Goal: Task Accomplishment & Management: Complete application form

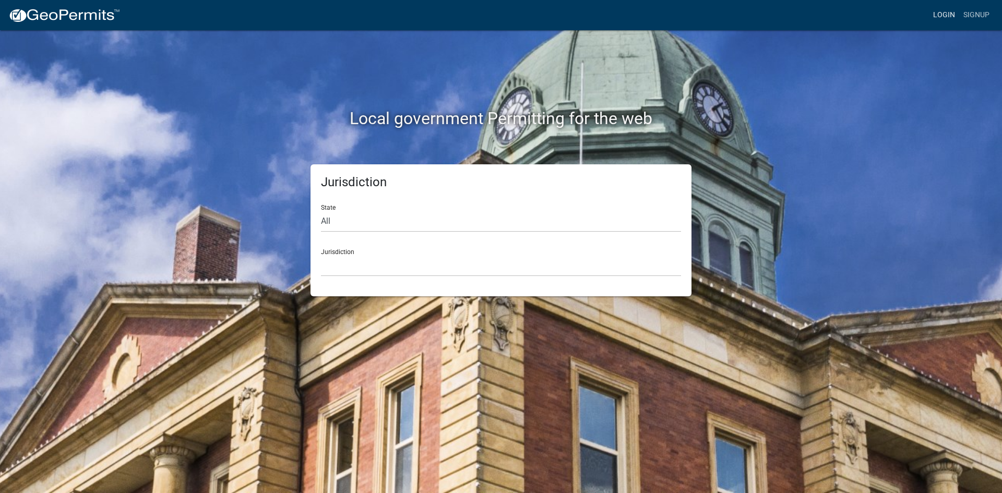
click at [942, 8] on link "Login" at bounding box center [944, 15] width 30 height 20
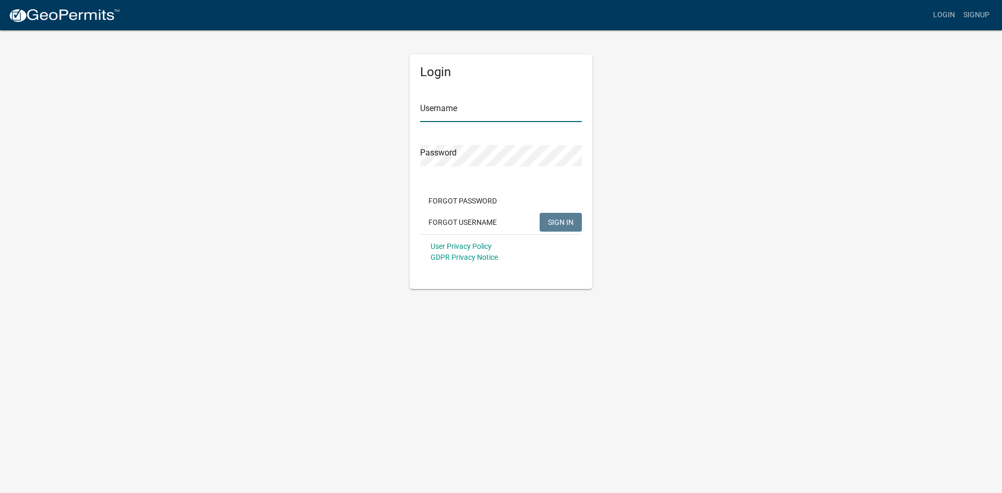
type input "BSMGroupsLLC"
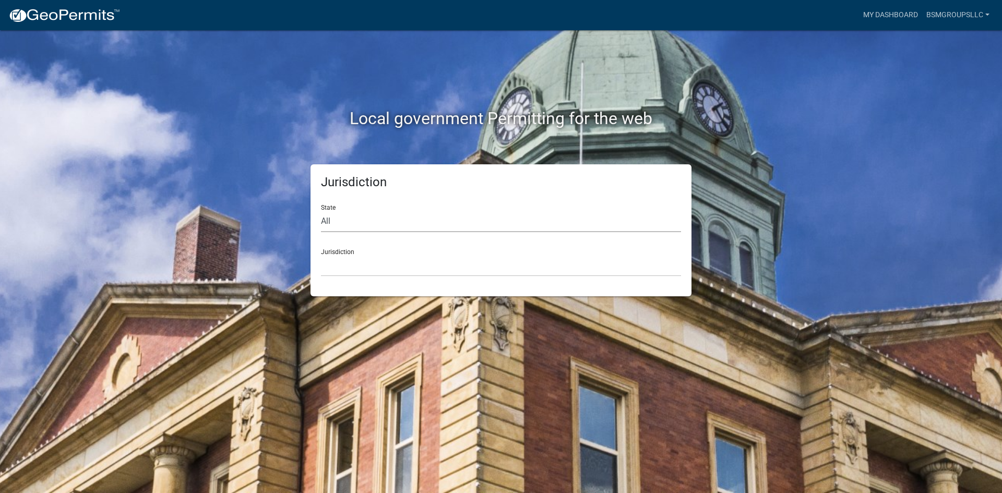
click at [329, 224] on select "All [US_STATE] [US_STATE] [US_STATE] [US_STATE] [US_STATE] [US_STATE] [US_STATE…" at bounding box center [501, 221] width 360 height 21
click at [321, 211] on select "All [US_STATE] [US_STATE] [US_STATE] [US_STATE] [US_STATE] [US_STATE] [US_STATE…" at bounding box center [501, 221] width 360 height 21
click at [352, 220] on select "All [US_STATE] [US_STATE] [US_STATE] [US_STATE] [US_STATE] [US_STATE] [US_STATE…" at bounding box center [501, 221] width 360 height 21
select select "[US_STATE]"
click at [321, 211] on select "All [US_STATE] [US_STATE] [US_STATE] [US_STATE] [US_STATE] [US_STATE] [US_STATE…" at bounding box center [501, 221] width 360 height 21
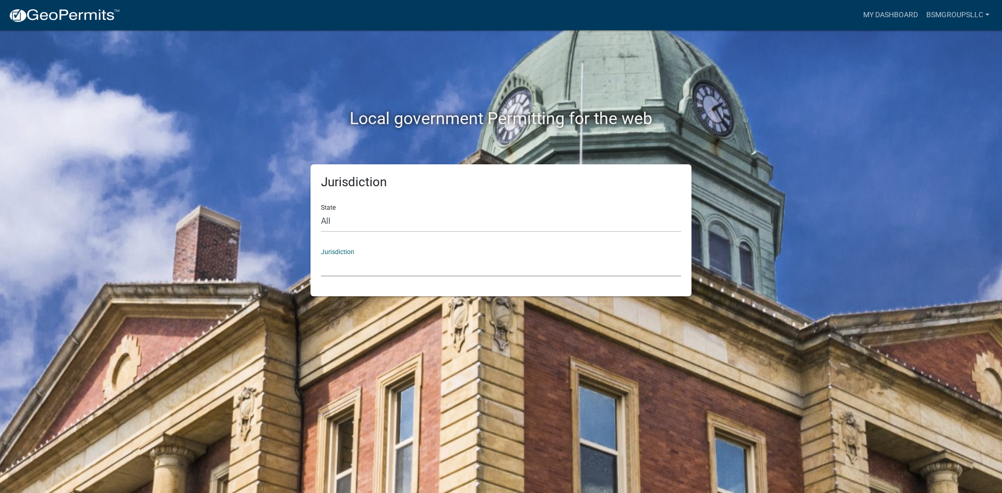
click at [348, 269] on select "City of [GEOGRAPHIC_DATA], [US_STATE] City of [GEOGRAPHIC_DATA], [US_STATE] Cit…" at bounding box center [501, 265] width 360 height 21
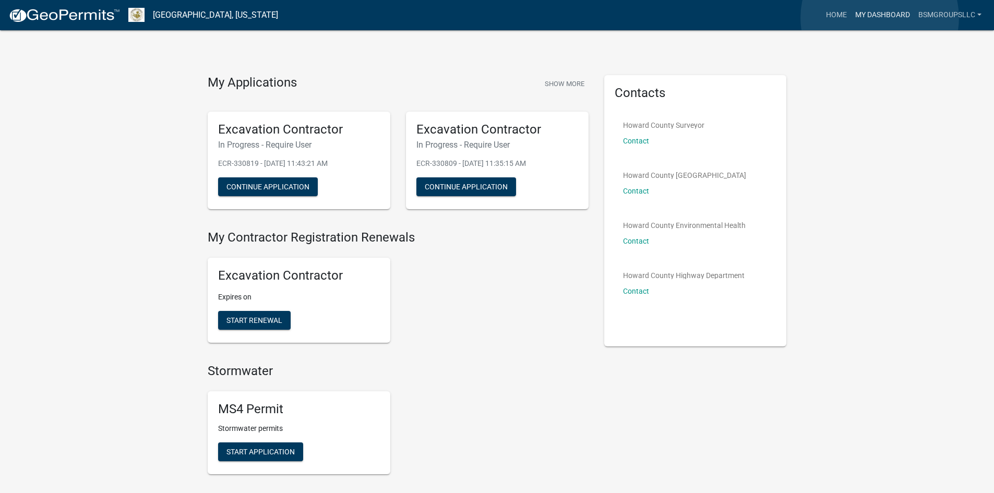
click at [880, 18] on link "My Dashboard" at bounding box center [882, 15] width 63 height 20
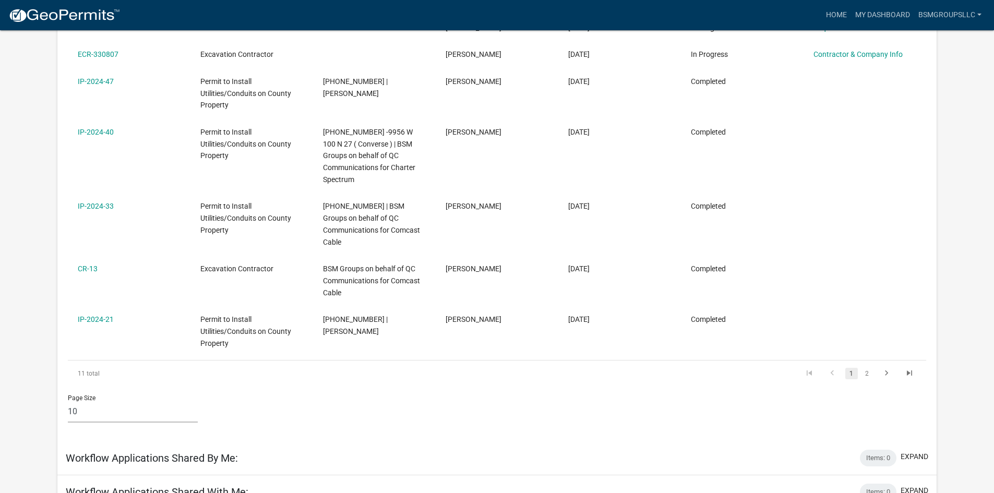
scroll to position [313, 0]
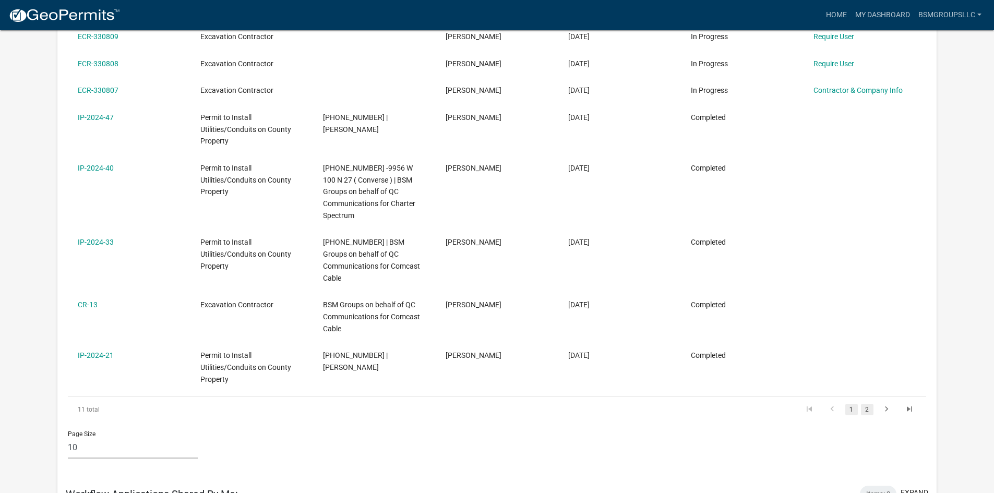
click at [869, 404] on link "2" at bounding box center [867, 409] width 13 height 11
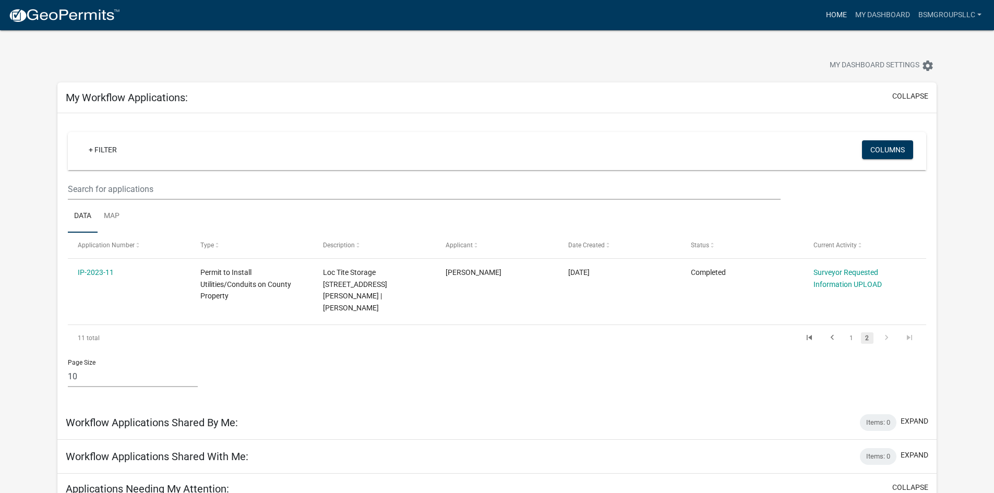
click at [839, 19] on link "Home" at bounding box center [836, 15] width 29 height 20
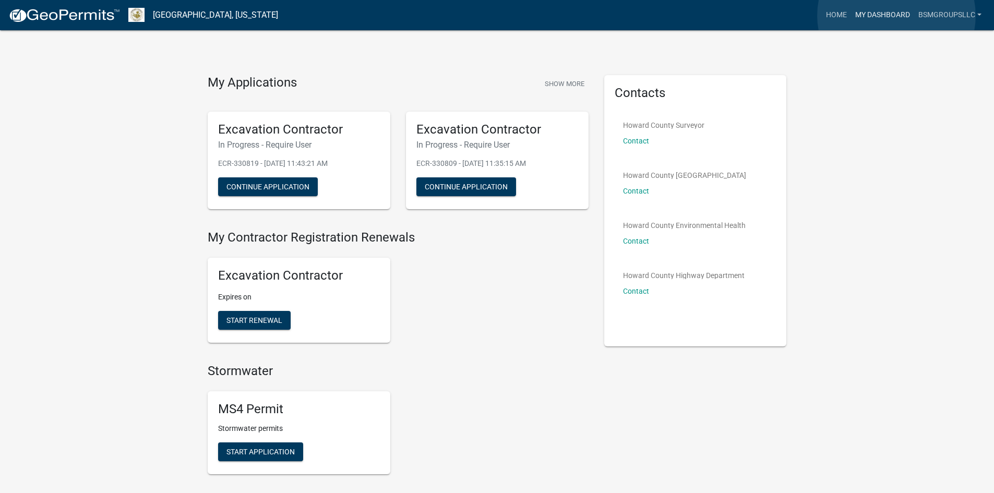
click at [896, 16] on link "My Dashboard" at bounding box center [882, 15] width 63 height 20
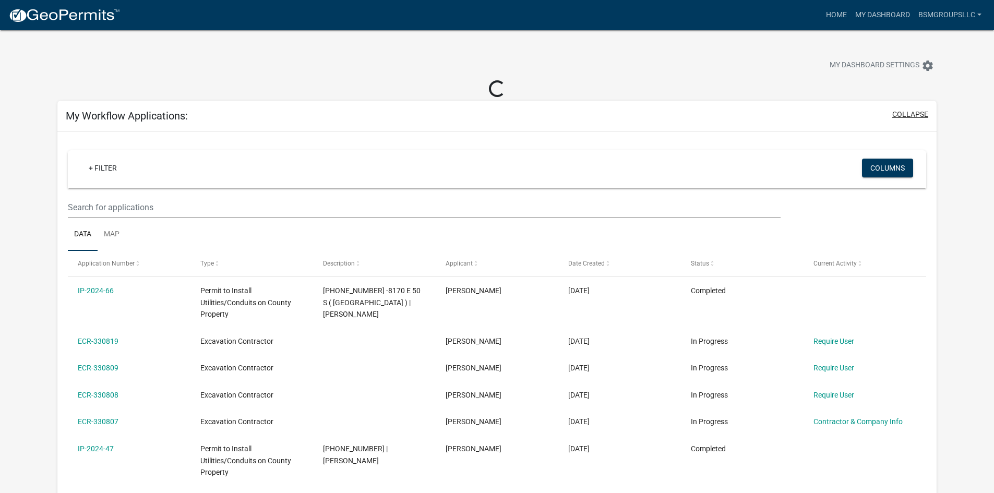
click at [909, 111] on button "collapse" at bounding box center [910, 114] width 36 height 11
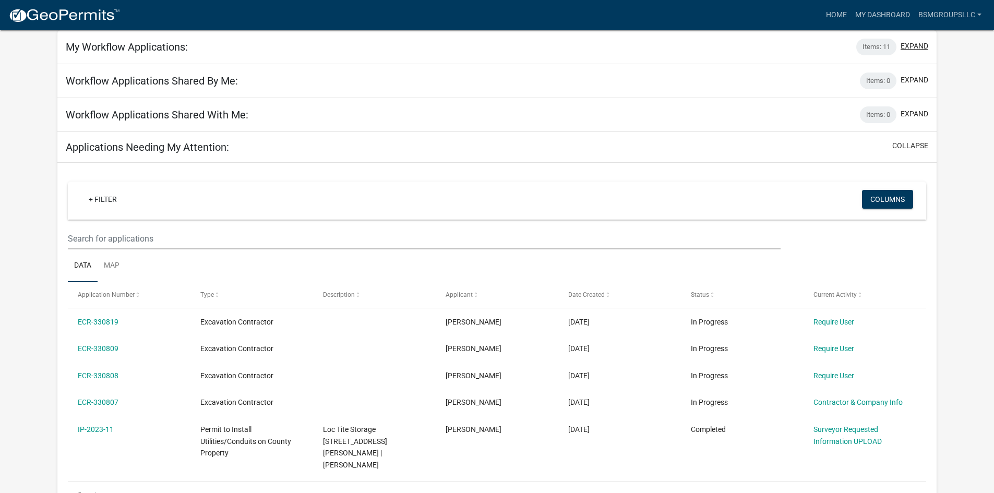
scroll to position [100, 0]
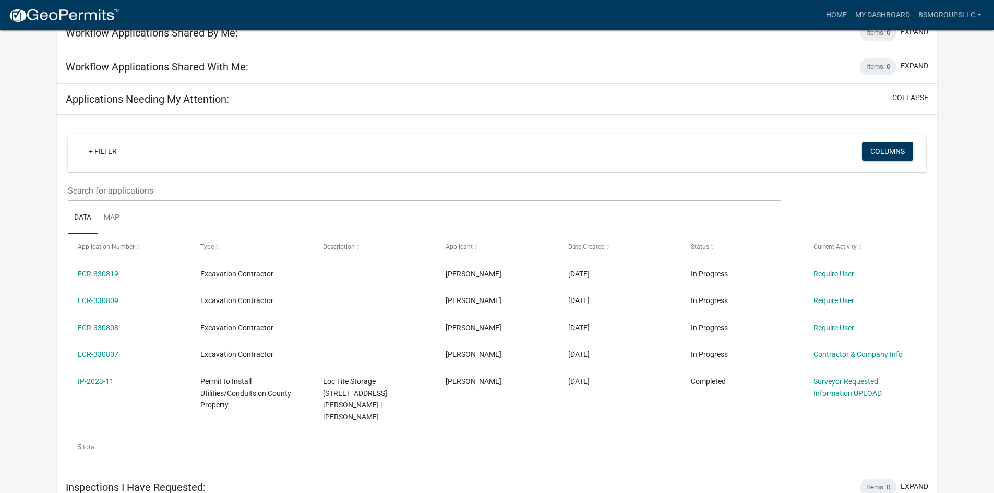
click at [911, 96] on button "collapse" at bounding box center [910, 97] width 36 height 11
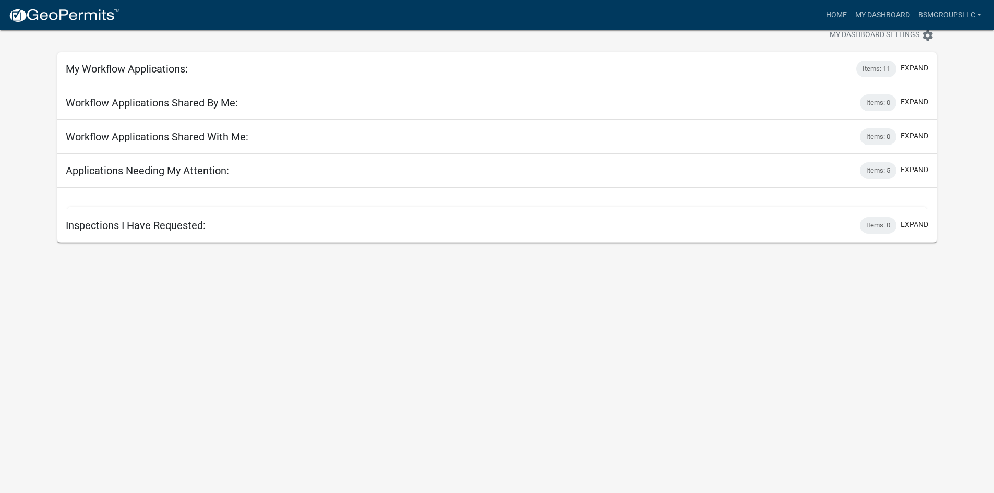
scroll to position [30, 0]
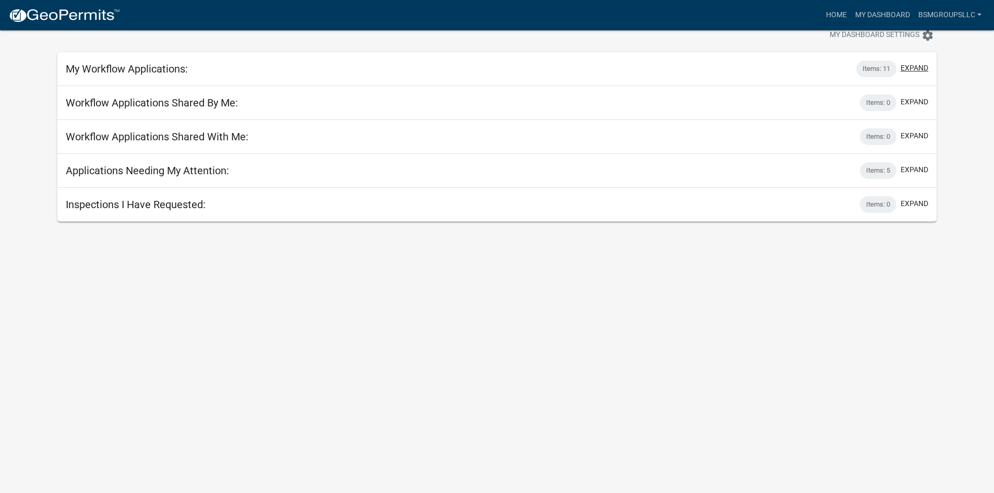
click at [917, 67] on button "expand" at bounding box center [914, 68] width 28 height 11
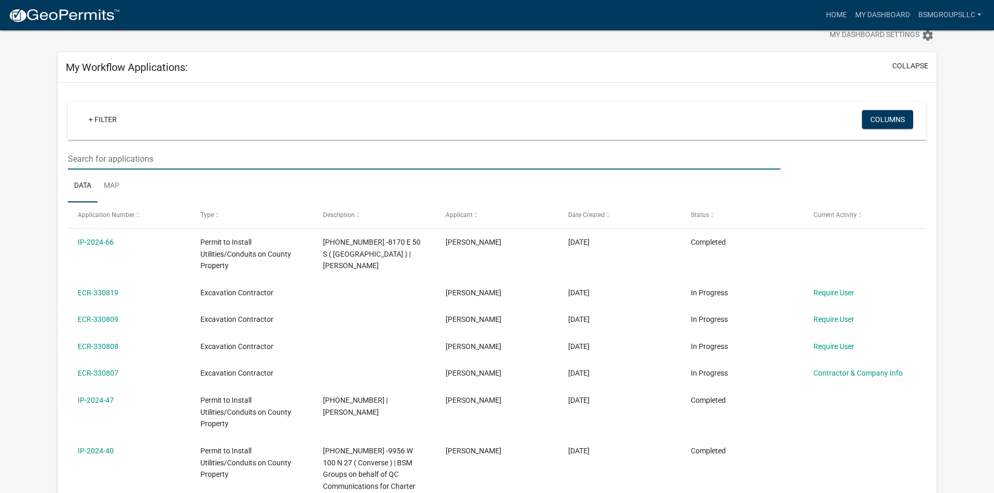
click at [107, 151] on input "text" at bounding box center [424, 158] width 712 height 21
paste input "IP-2025-473717"
type input "IP-2025-473717"
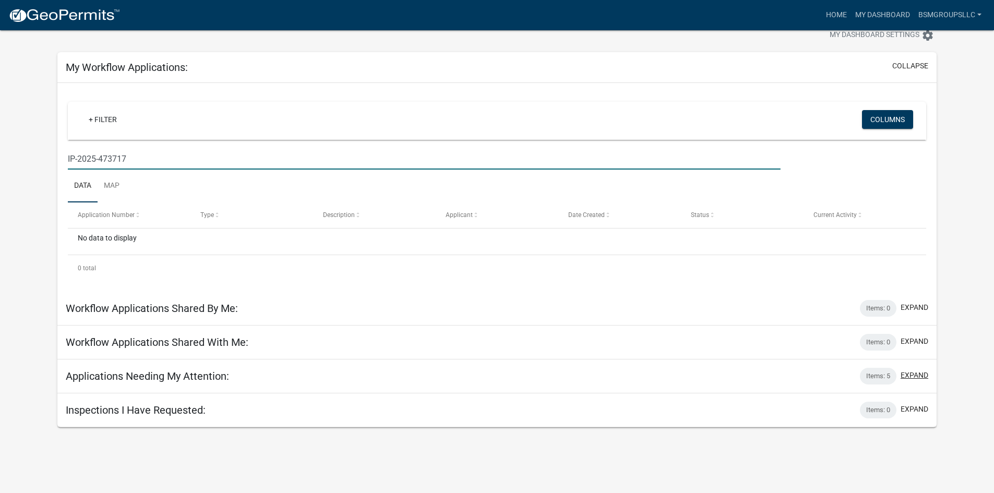
click at [914, 374] on button "expand" at bounding box center [914, 375] width 28 height 11
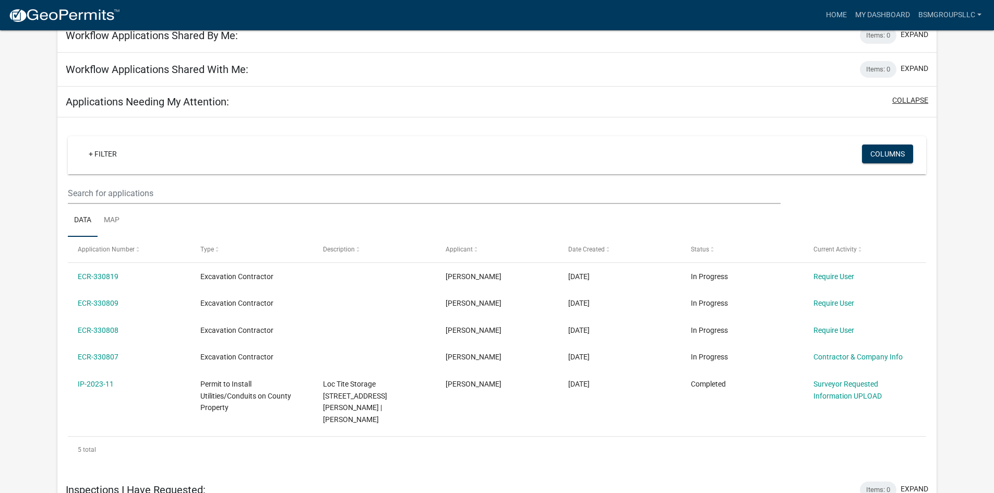
scroll to position [306, 0]
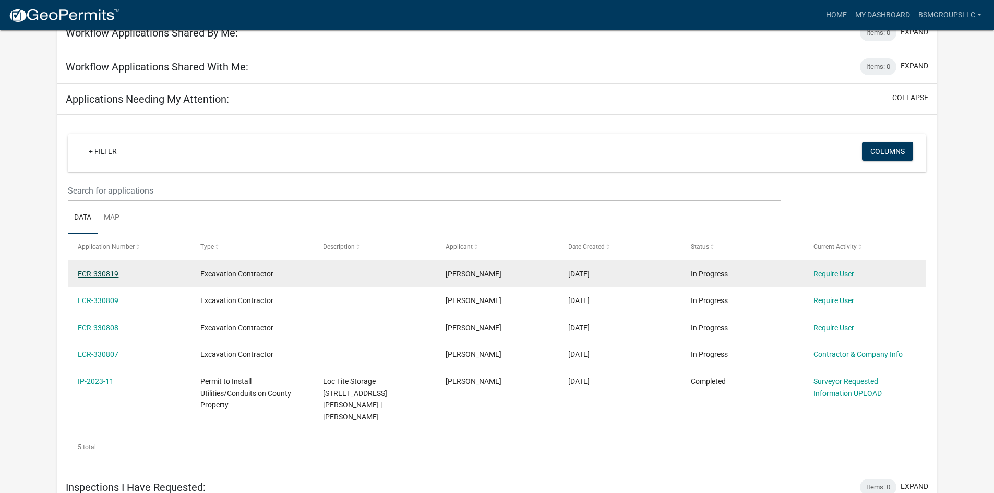
click at [104, 272] on link "ECR-330819" at bounding box center [98, 274] width 41 height 8
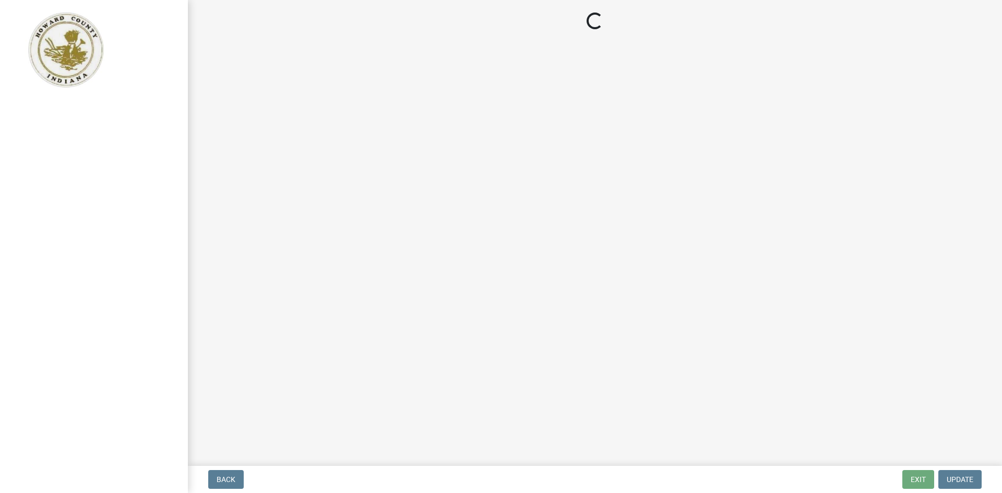
select select "IN"
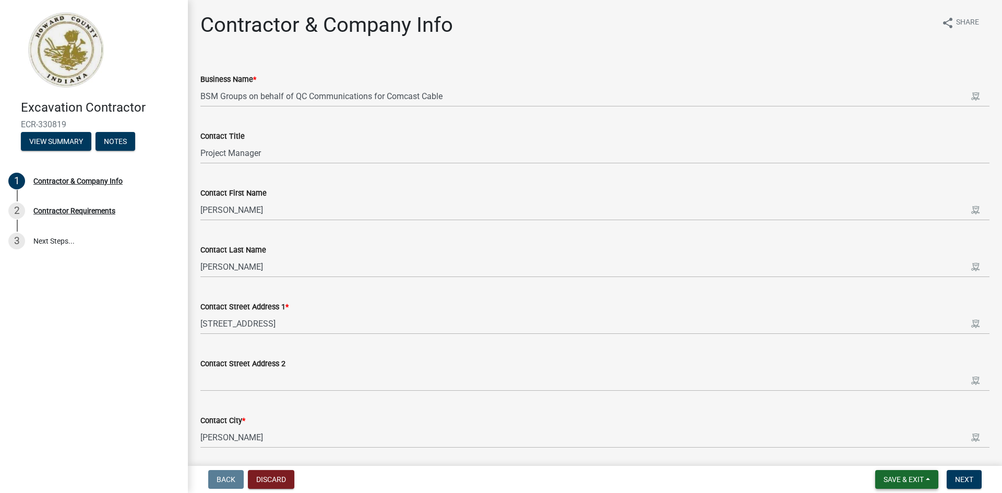
click at [930, 478] on button "Save & Exit" at bounding box center [906, 479] width 63 height 19
click at [780, 481] on div "Back Discard Save & Exit Save Save & Exit Next" at bounding box center [594, 479] width 797 height 19
click at [265, 483] on button "Discard" at bounding box center [271, 479] width 46 height 19
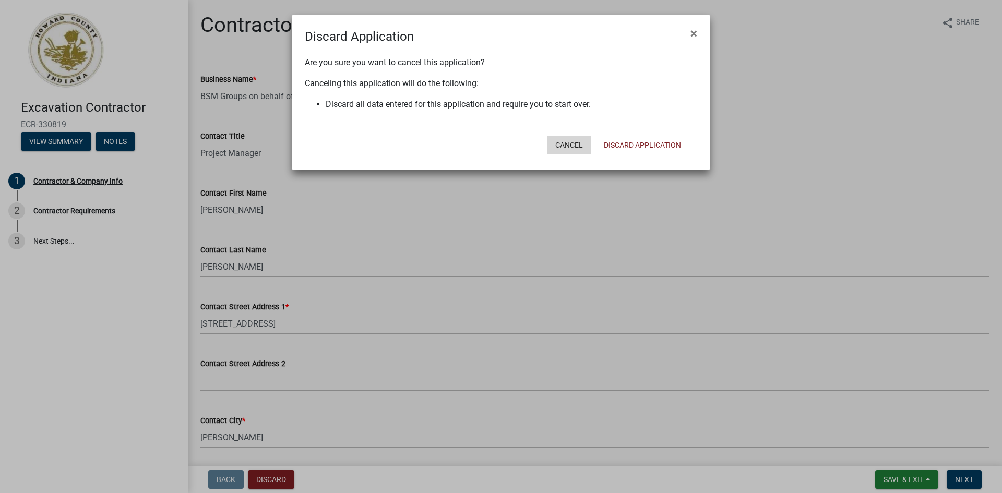
click at [559, 144] on button "Cancel" at bounding box center [569, 145] width 44 height 19
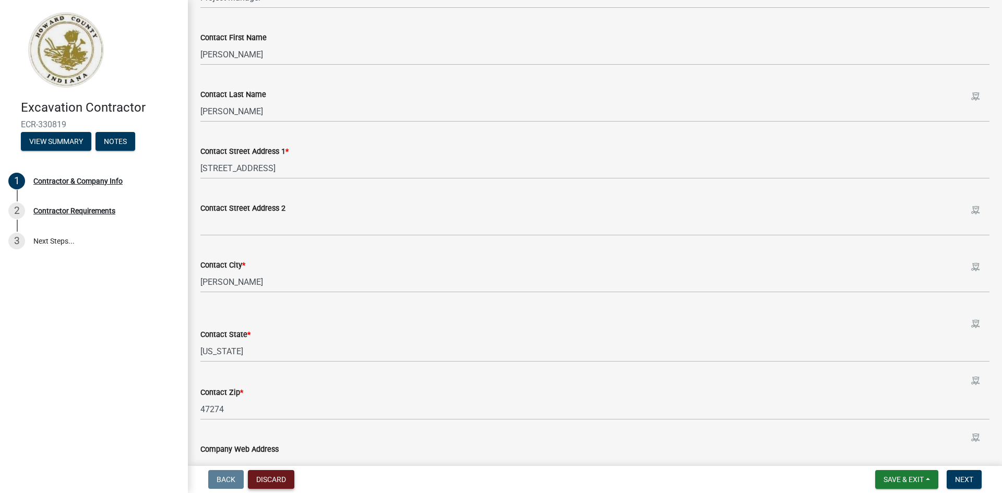
scroll to position [447, 0]
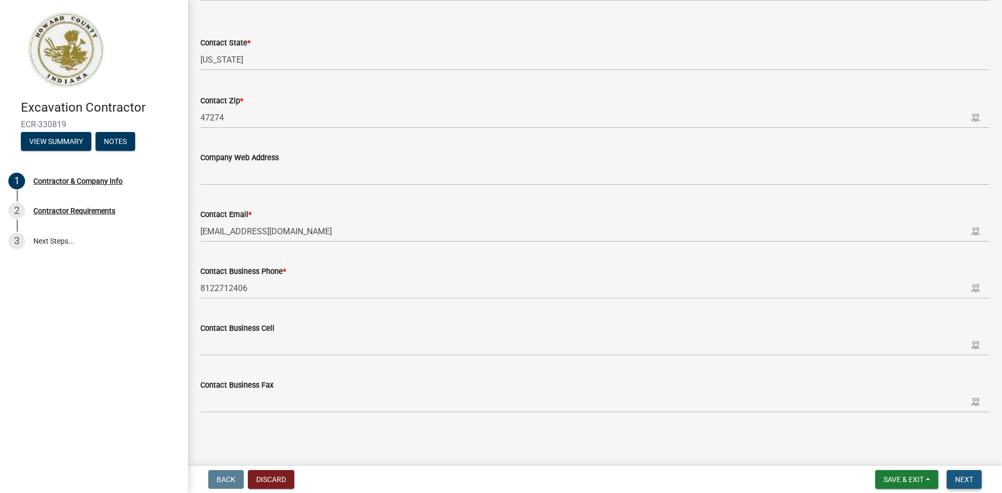
click at [968, 482] on span "Next" at bounding box center [964, 479] width 18 height 8
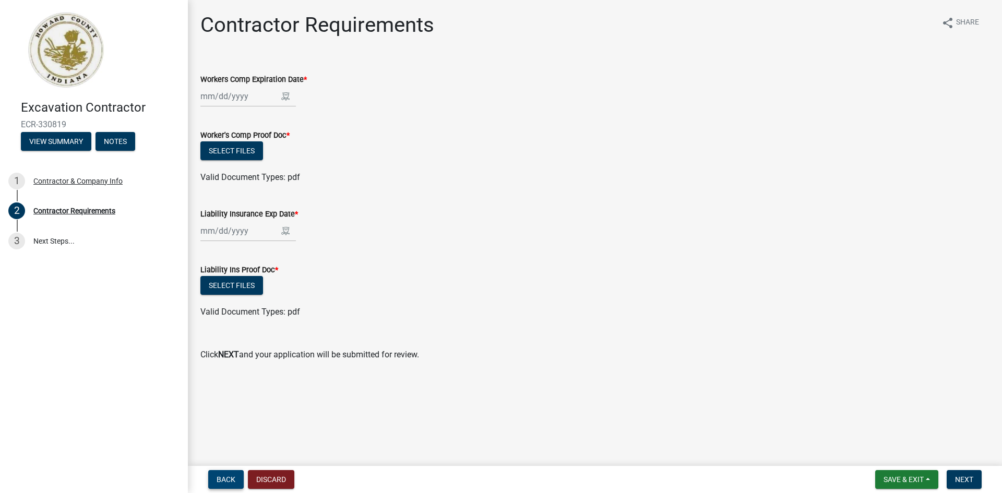
click at [227, 481] on span "Back" at bounding box center [225, 479] width 19 height 8
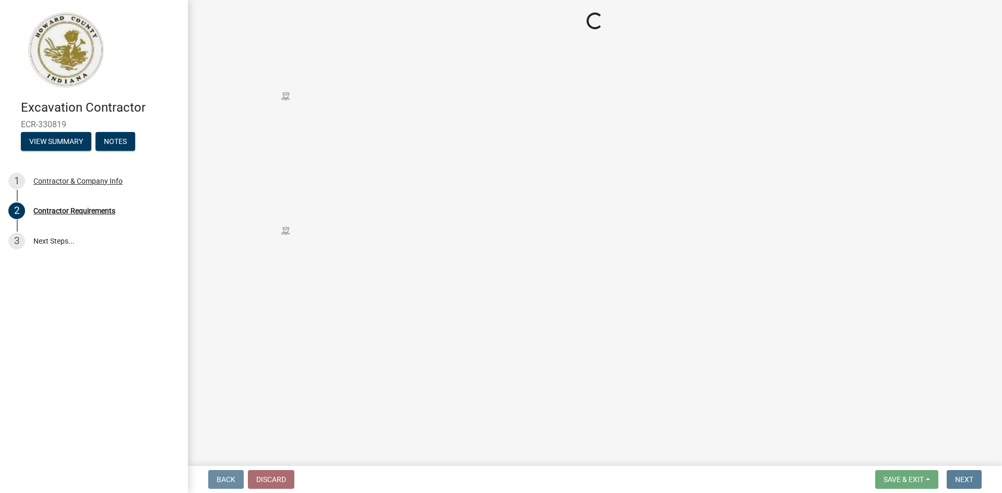
select select "IN"
